Goal: Information Seeking & Learning: Learn about a topic

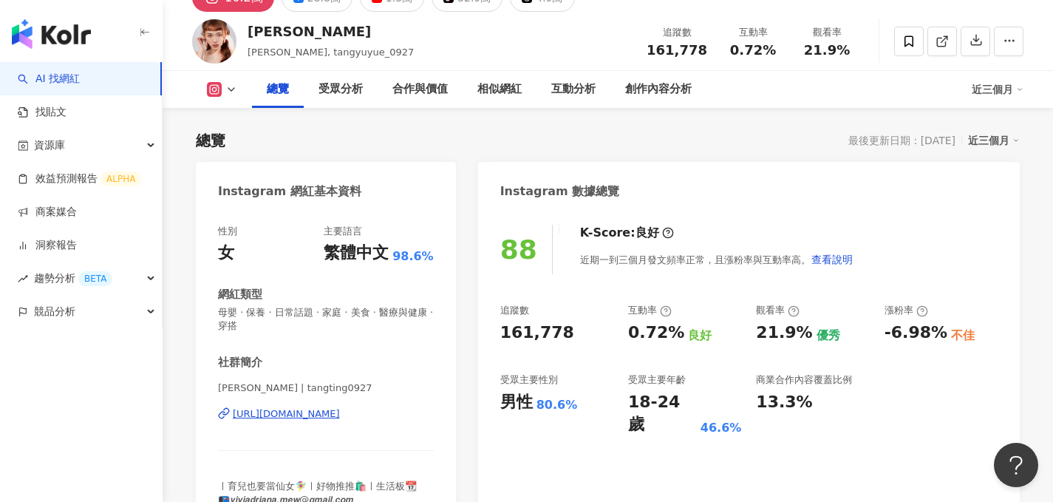
scroll to position [87, 0]
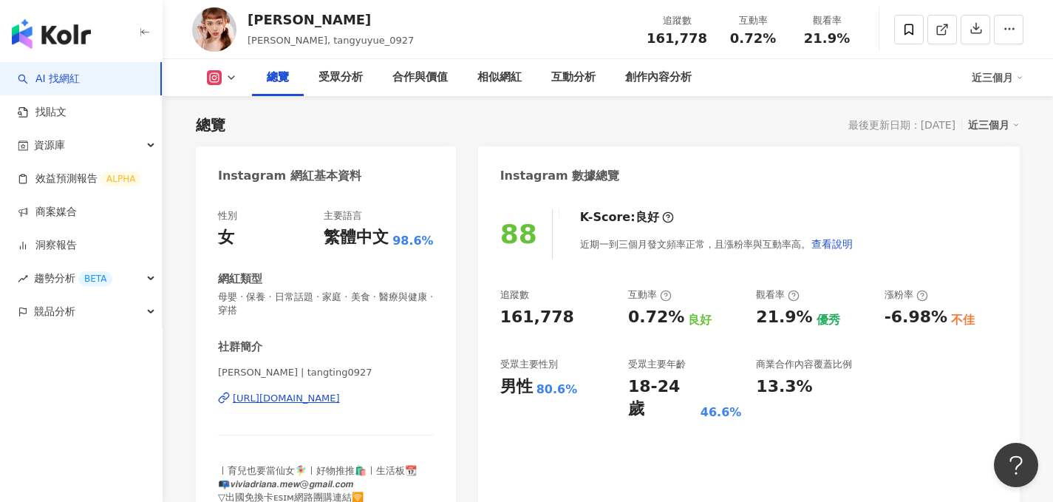
click at [340, 400] on div "[URL][DOMAIN_NAME]" at bounding box center [286, 398] width 107 height 13
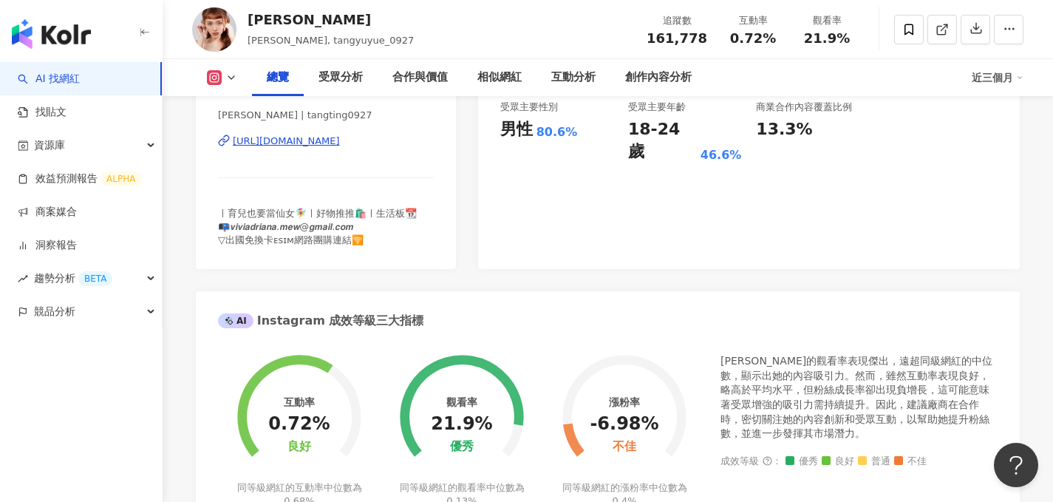
scroll to position [336, 0]
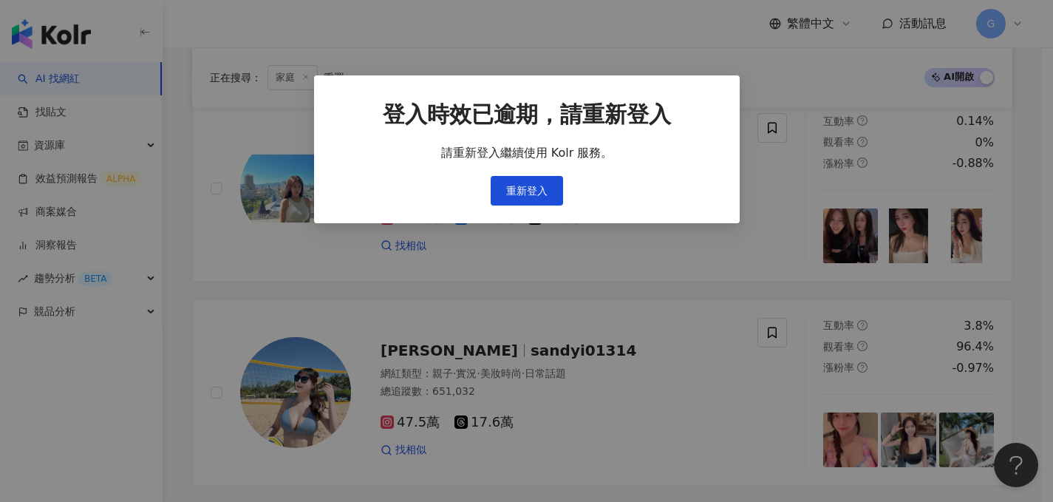
scroll to position [1045, 0]
click at [529, 188] on span "重新登入" at bounding box center [526, 191] width 41 height 12
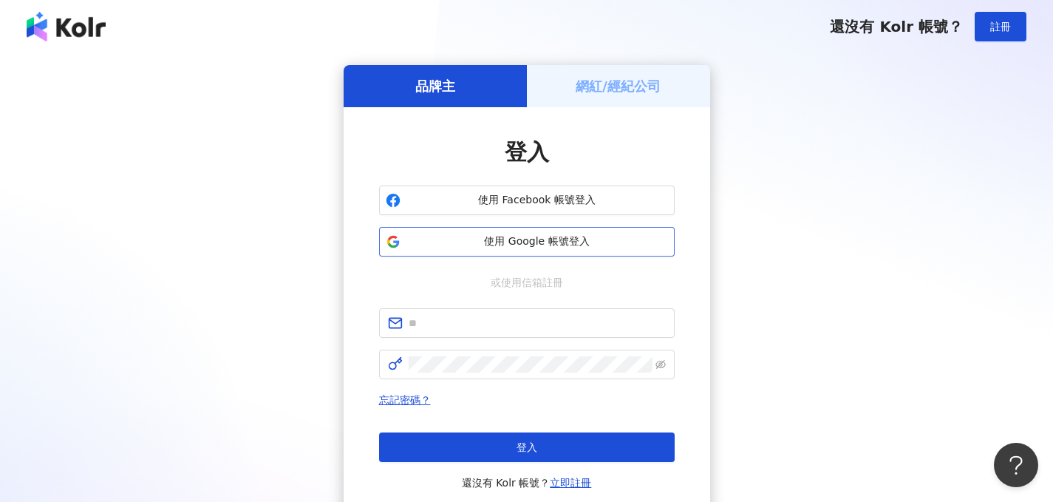
click at [533, 236] on span "使用 Google 帳號登入" at bounding box center [537, 241] width 262 height 15
